Goal: Obtain resource: Obtain resource

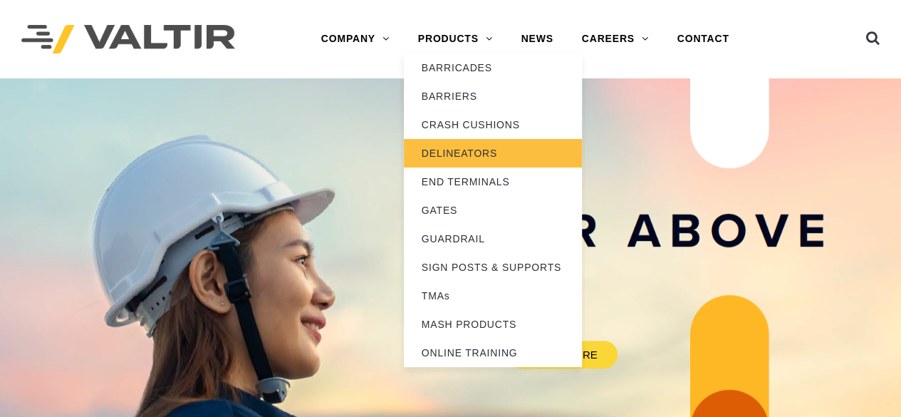
click at [462, 153] on link "DELINEATORS" at bounding box center [493, 153] width 178 height 29
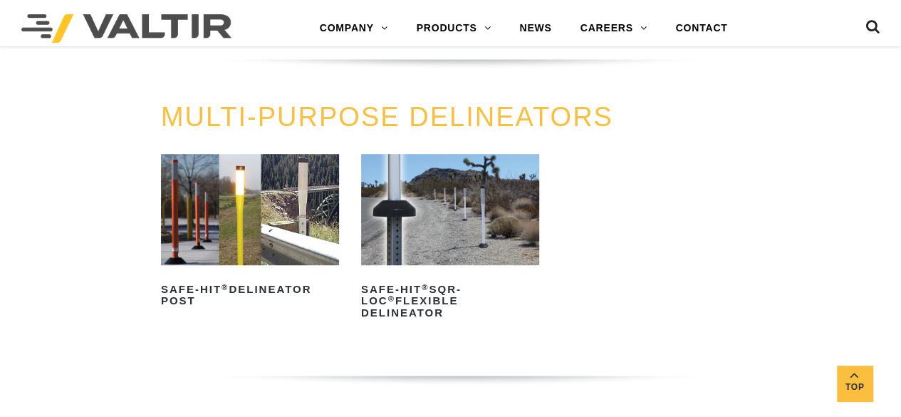
scroll to position [356, 0]
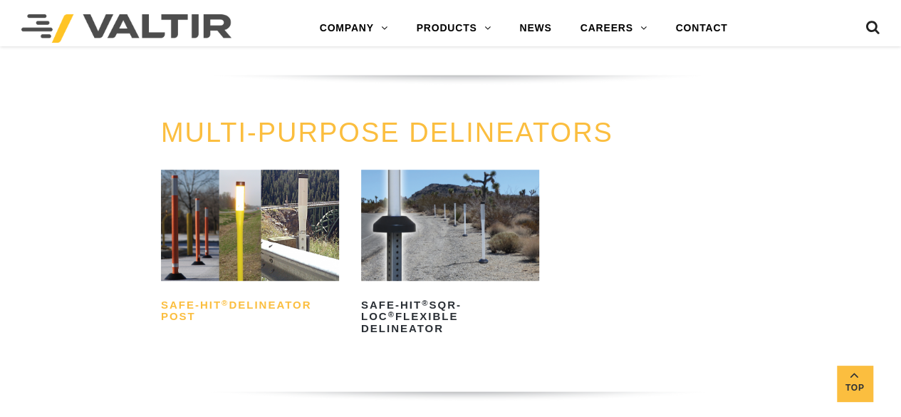
click at [237, 301] on h2 "Safe-Hit ® Delineator Post" at bounding box center [250, 311] width 178 height 34
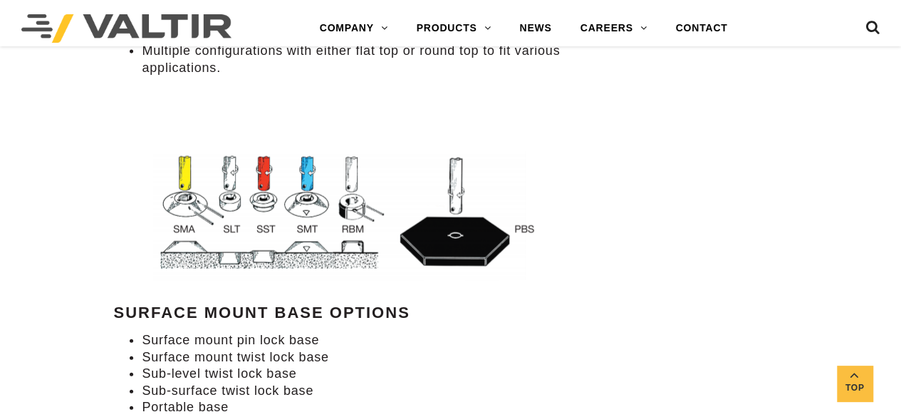
scroll to position [1639, 0]
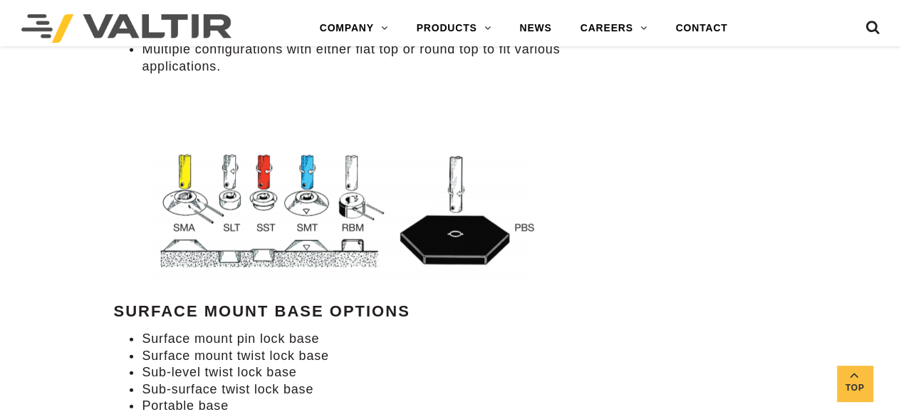
click at [252, 170] on img at bounding box center [351, 203] width 422 height 156
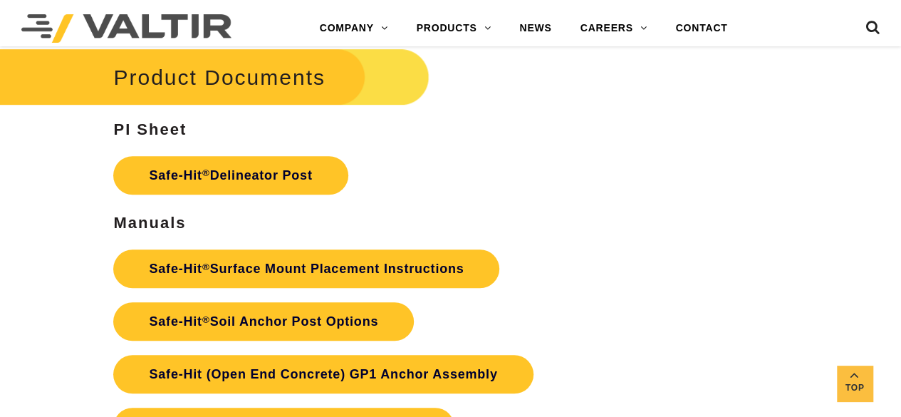
scroll to position [3135, 0]
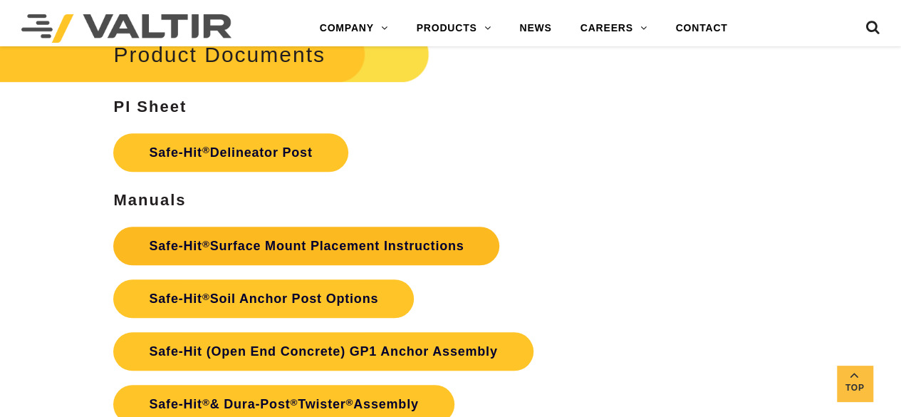
click at [240, 237] on link "Safe-Hit ® Surface Mount Placement Instructions" at bounding box center [306, 246] width 386 height 38
